Goal: Find specific page/section: Find specific page/section

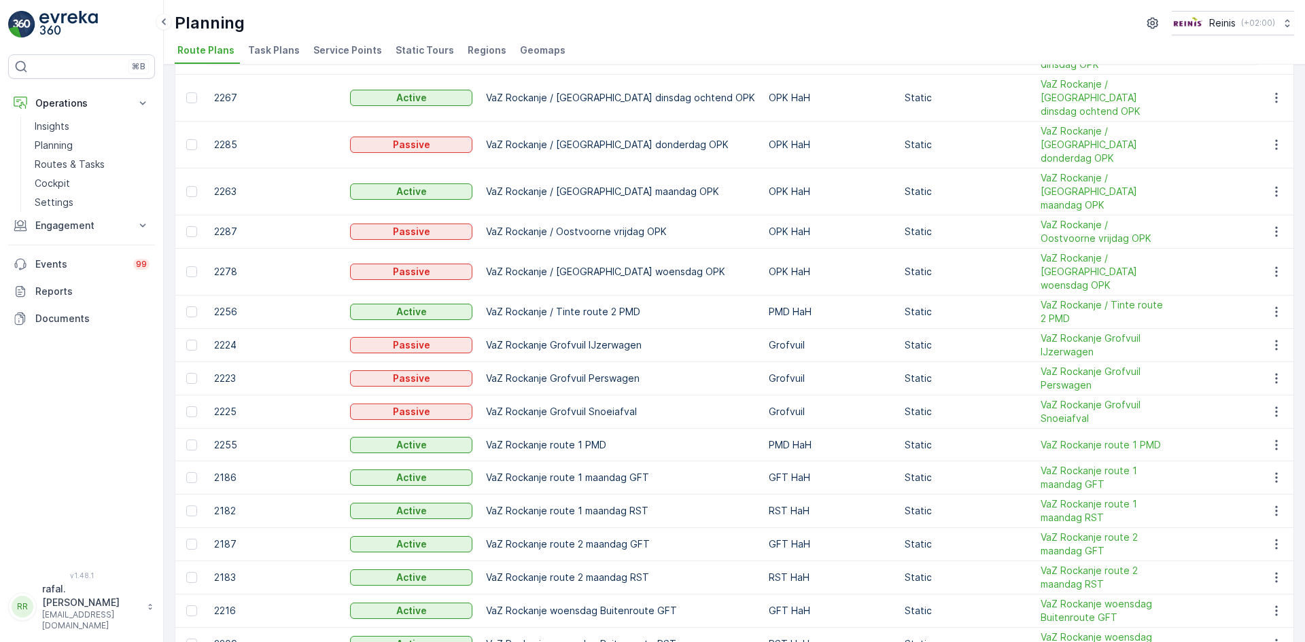
scroll to position [898, 0]
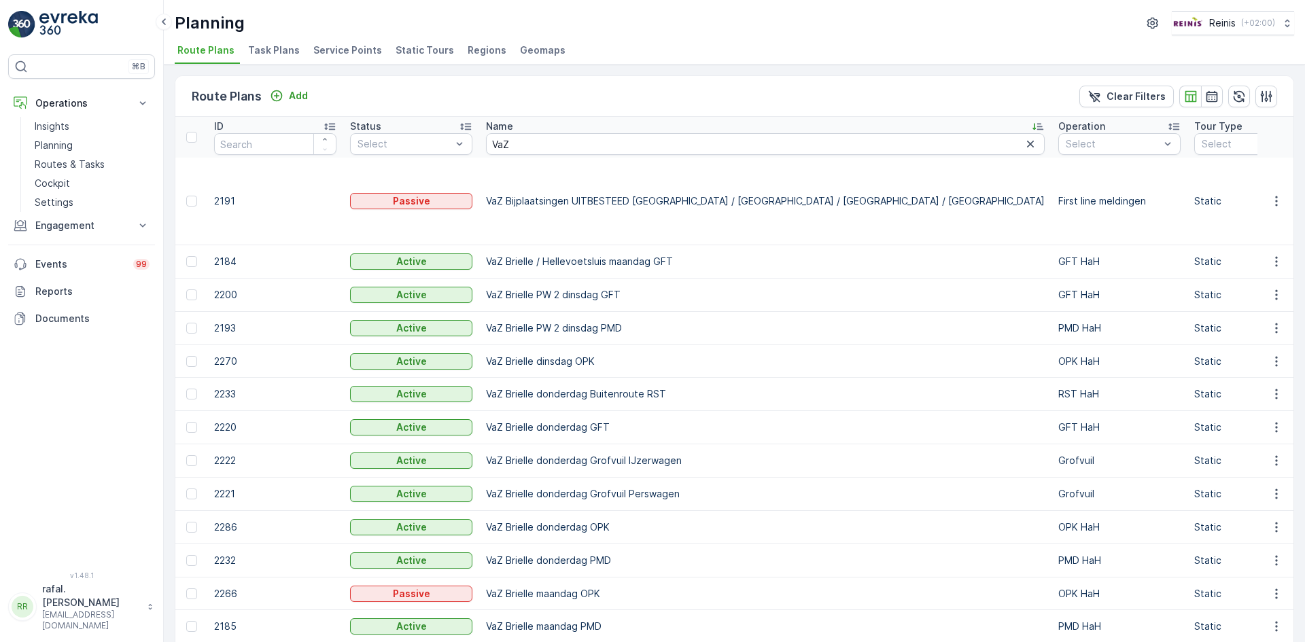
click at [697, 245] on td "VaZ Brielle / Hellevoetsluis maandag GFT" at bounding box center [765, 261] width 572 height 33
drag, startPoint x: 487, startPoint y: 231, endPoint x: 700, endPoint y: 232, distance: 212.7
click at [700, 245] on td "VaZ Brielle / Hellevoetsluis maandag GFT" at bounding box center [765, 261] width 572 height 33
click at [546, 245] on td "VaZ Brielle / Hellevoetsluis maandag GFT" at bounding box center [765, 261] width 572 height 33
click at [337, 46] on span "Service Points" at bounding box center [347, 50] width 69 height 14
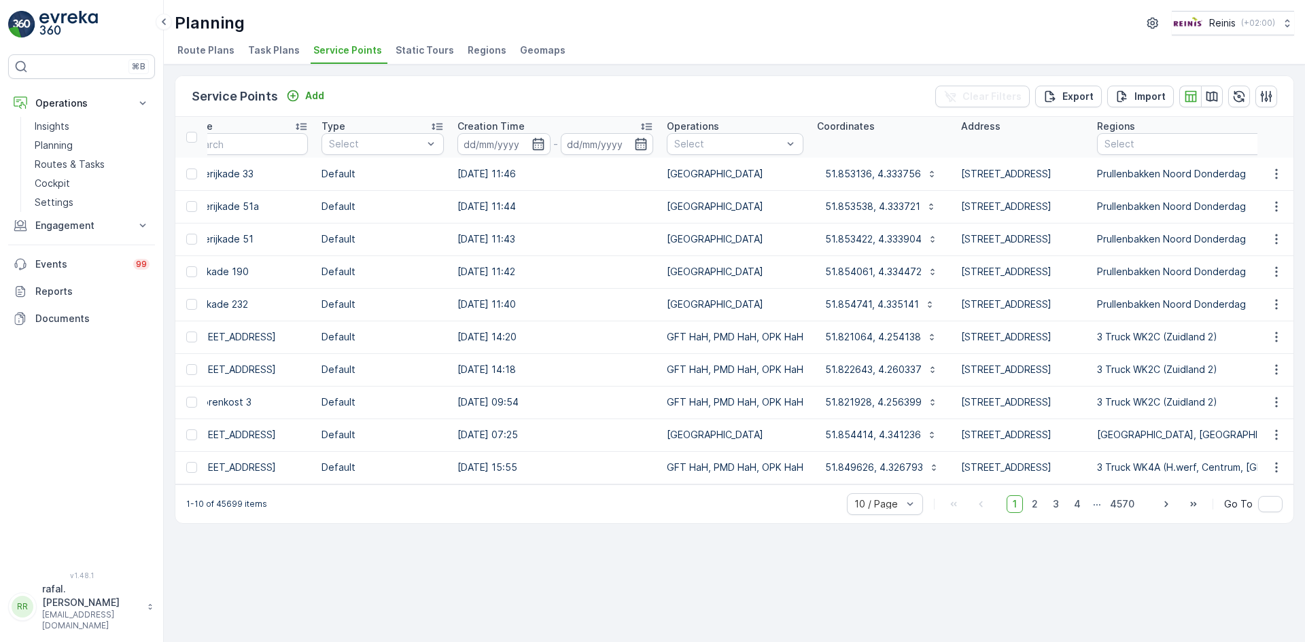
scroll to position [0, 688]
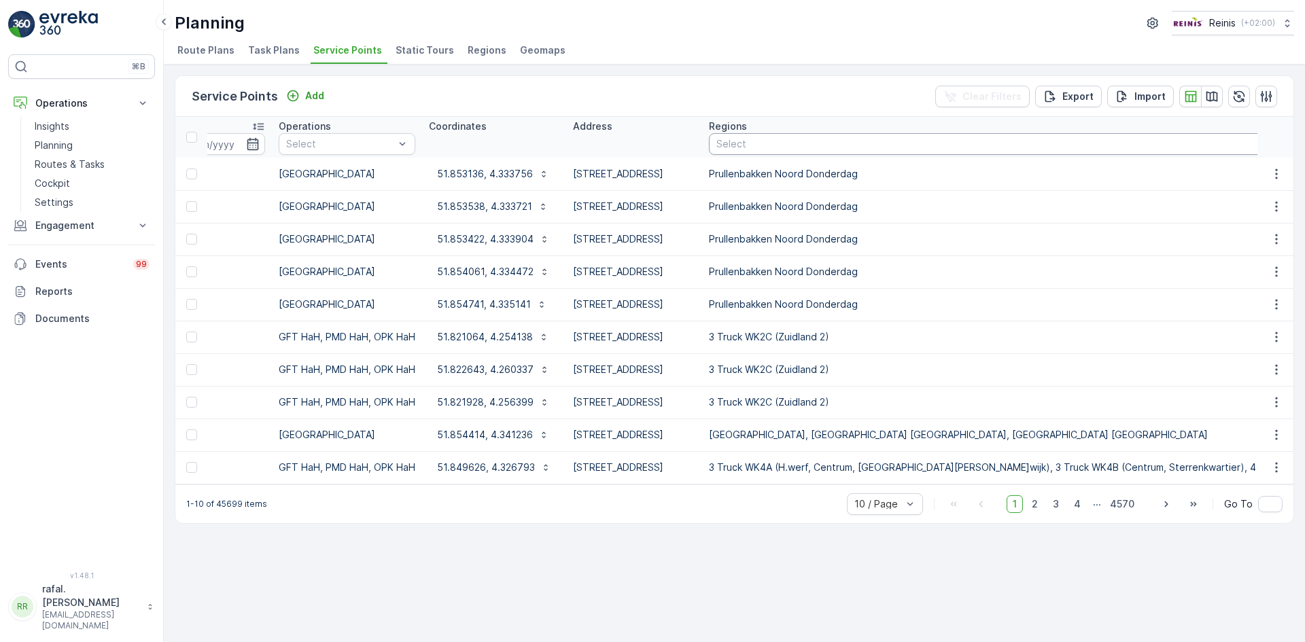
click at [1053, 139] on div at bounding box center [1109, 144] width 788 height 11
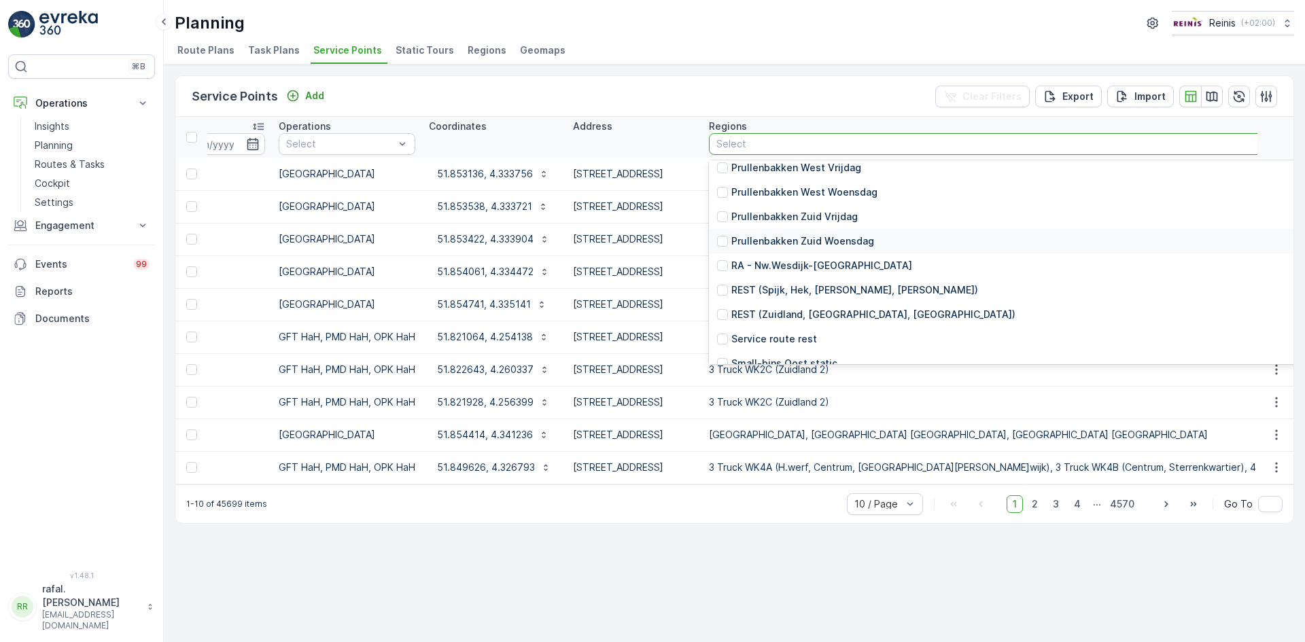
scroll to position [1813, 0]
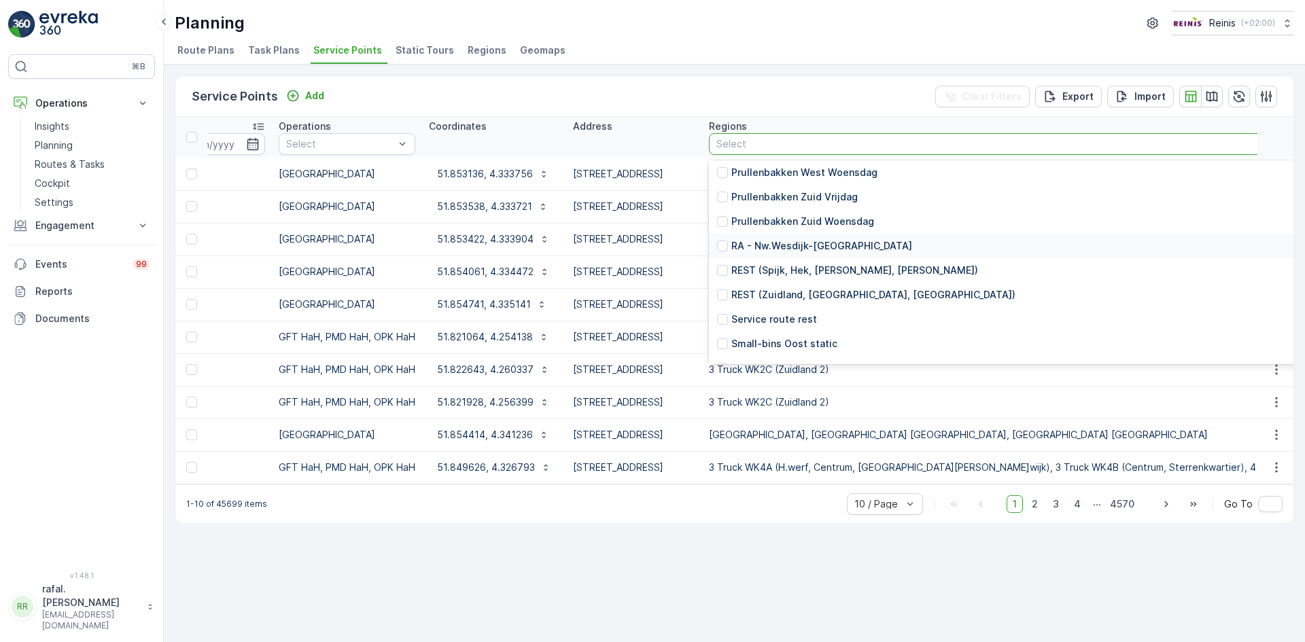
click at [896, 246] on p "RA - Nw.Wesdijk-[GEOGRAPHIC_DATA]" at bounding box center [821, 246] width 181 height 14
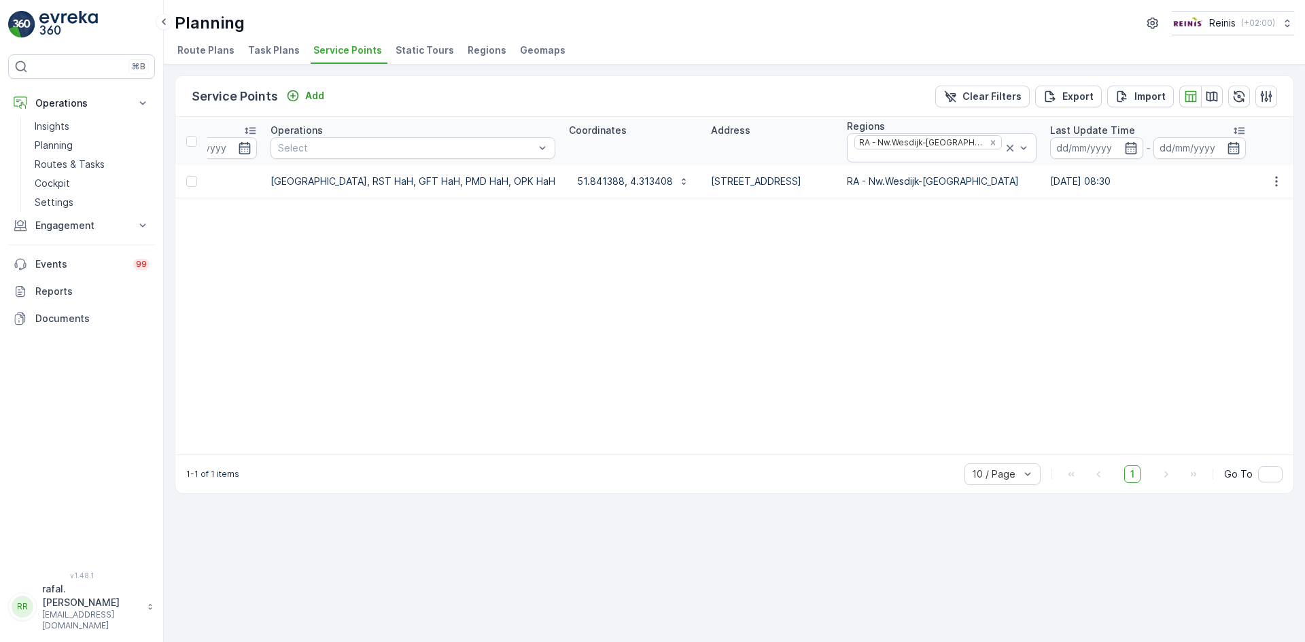
scroll to position [0, 748]
drag, startPoint x: 623, startPoint y: 182, endPoint x: 873, endPoint y: 186, distance: 249.4
click at [873, 186] on tr "247248 Active RA-Nw.Wesdijk - ZLD Default [DATE] 07:50 [GEOGRAPHIC_DATA], RST H…" at bounding box center [901, 181] width 2948 height 33
click at [409, 51] on span "Static Tours" at bounding box center [425, 50] width 58 height 14
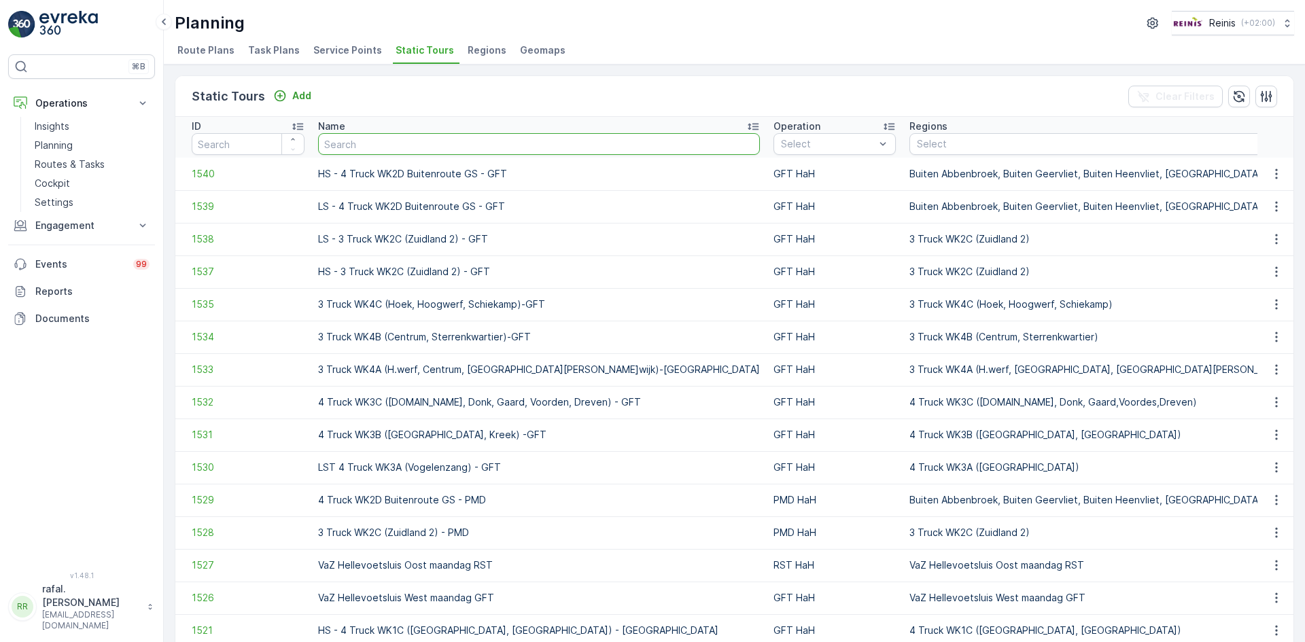
click at [423, 137] on input "text" at bounding box center [539, 144] width 442 height 22
type input "vaz"
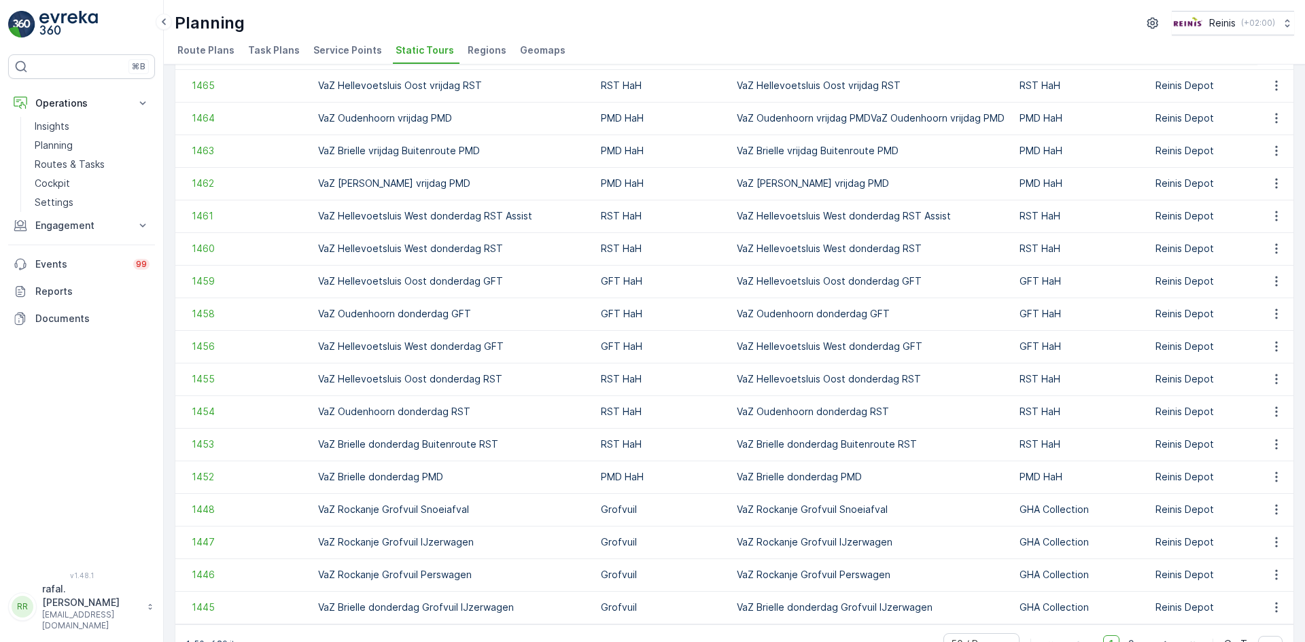
scroll to position [1204, 0]
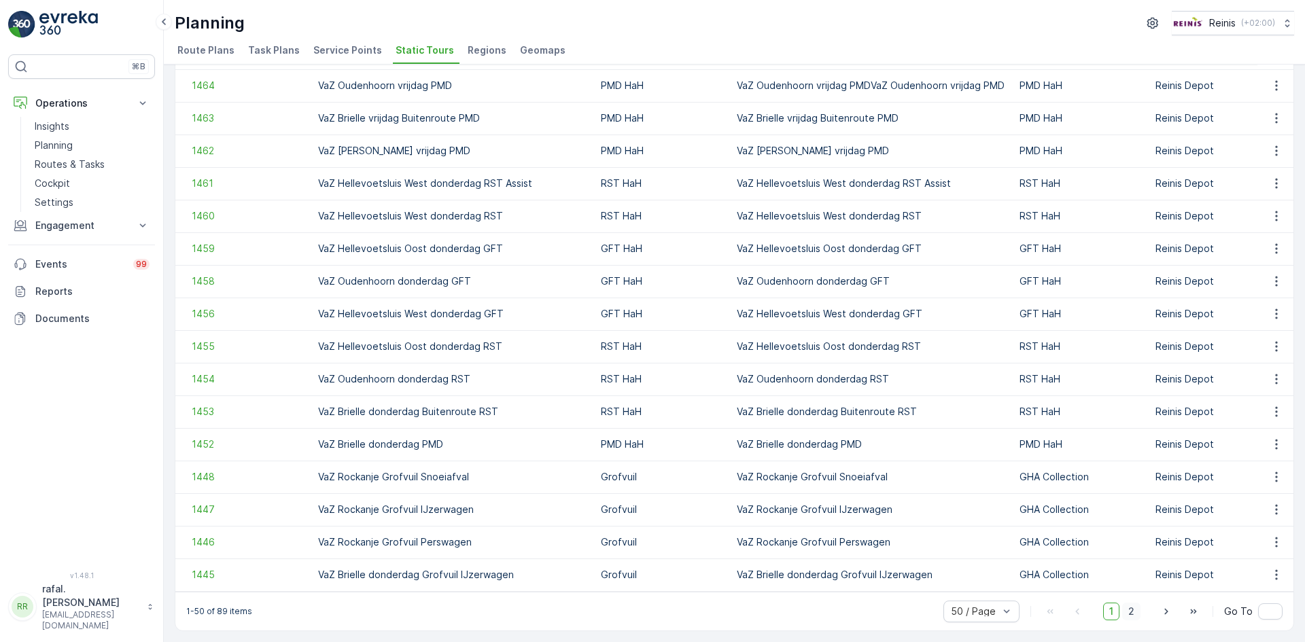
click at [1132, 613] on span "2" at bounding box center [1131, 612] width 18 height 18
